Goal: Information Seeking & Learning: Learn about a topic

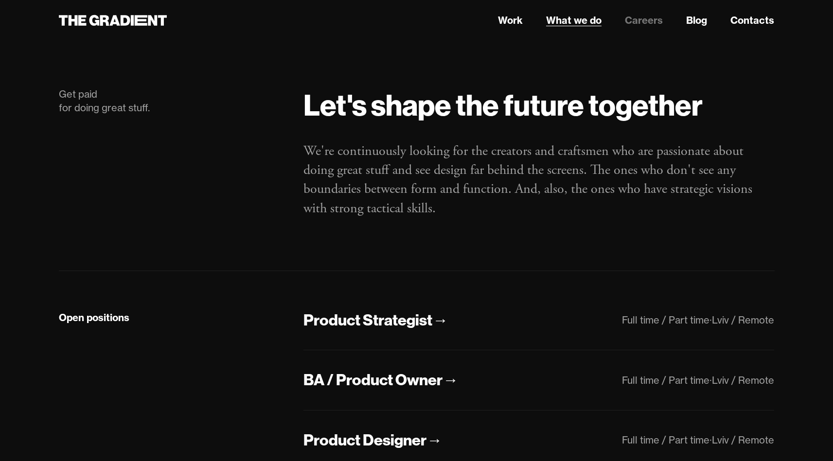
click at [559, 23] on link "What we do" at bounding box center [573, 20] width 55 height 15
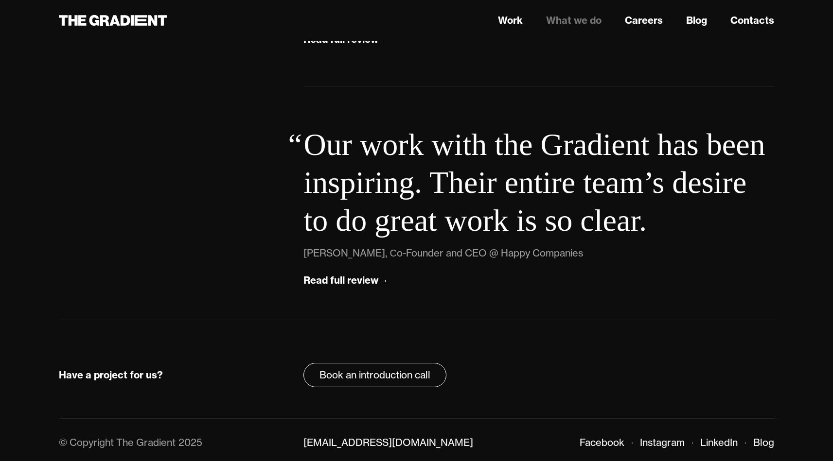
scroll to position [3437, 0]
click at [704, 19] on link "Blog" at bounding box center [696, 20] width 21 height 15
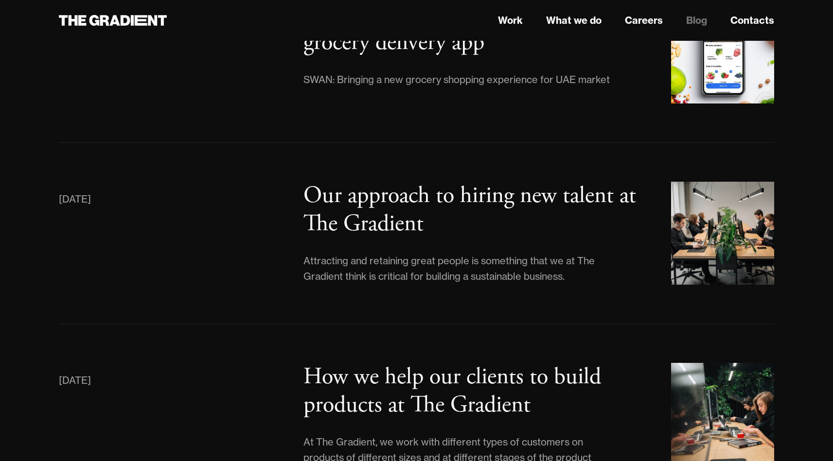
scroll to position [4095, 0]
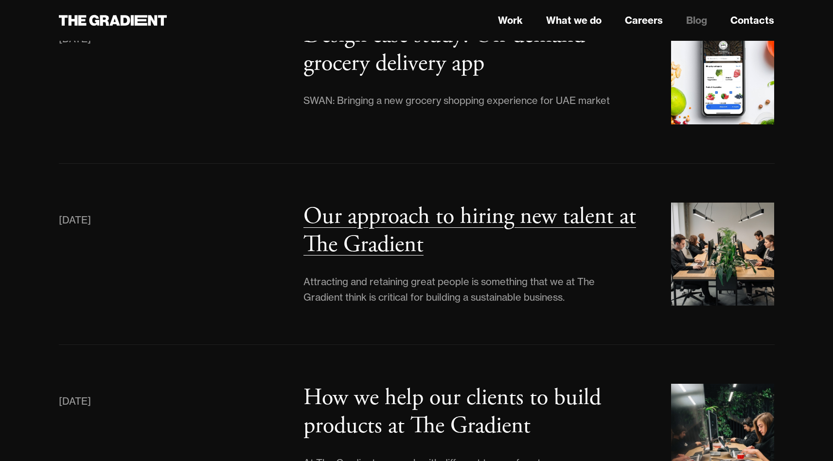
click at [330, 202] on h3 "Our approach to hiring new talent at The Gradient" at bounding box center [469, 231] width 333 height 58
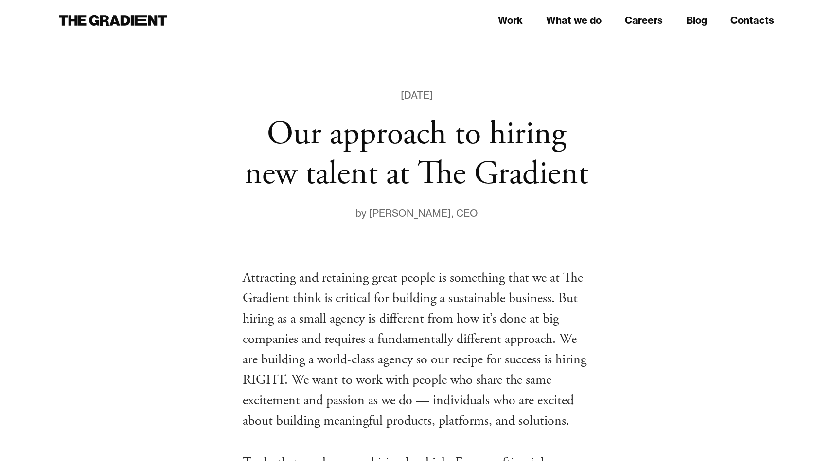
drag, startPoint x: 374, startPoint y: 211, endPoint x: 442, endPoint y: 213, distance: 67.6
click at [447, 214] on div "by [PERSON_NAME] , CEO" at bounding box center [417, 214] width 348 height 16
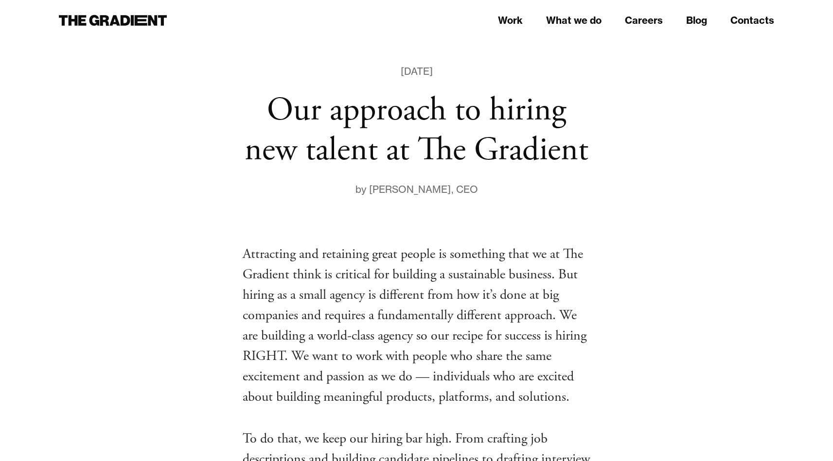
scroll to position [27, 0]
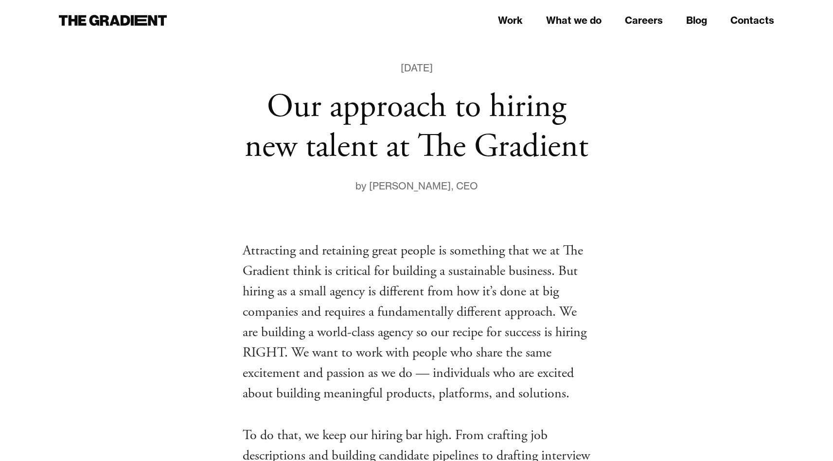
drag, startPoint x: 374, startPoint y: 184, endPoint x: 441, endPoint y: 185, distance: 67.1
click at [446, 184] on div "[PERSON_NAME]" at bounding box center [410, 186] width 82 height 16
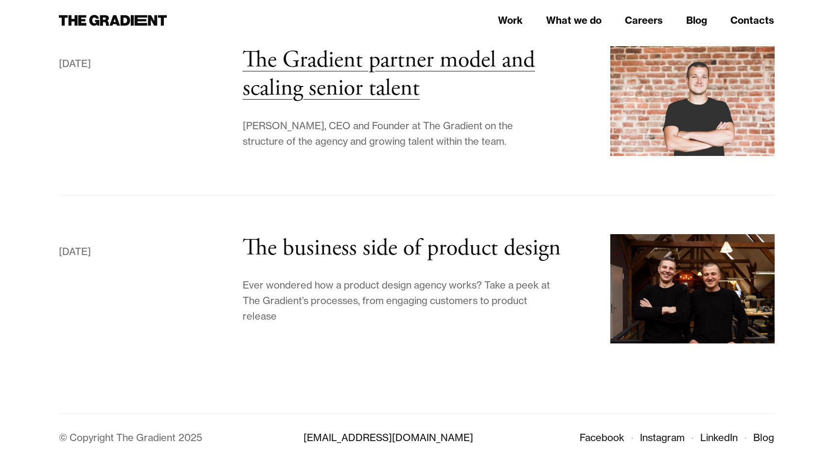
scroll to position [5260, 0]
